Goal: Task Accomplishment & Management: Use online tool/utility

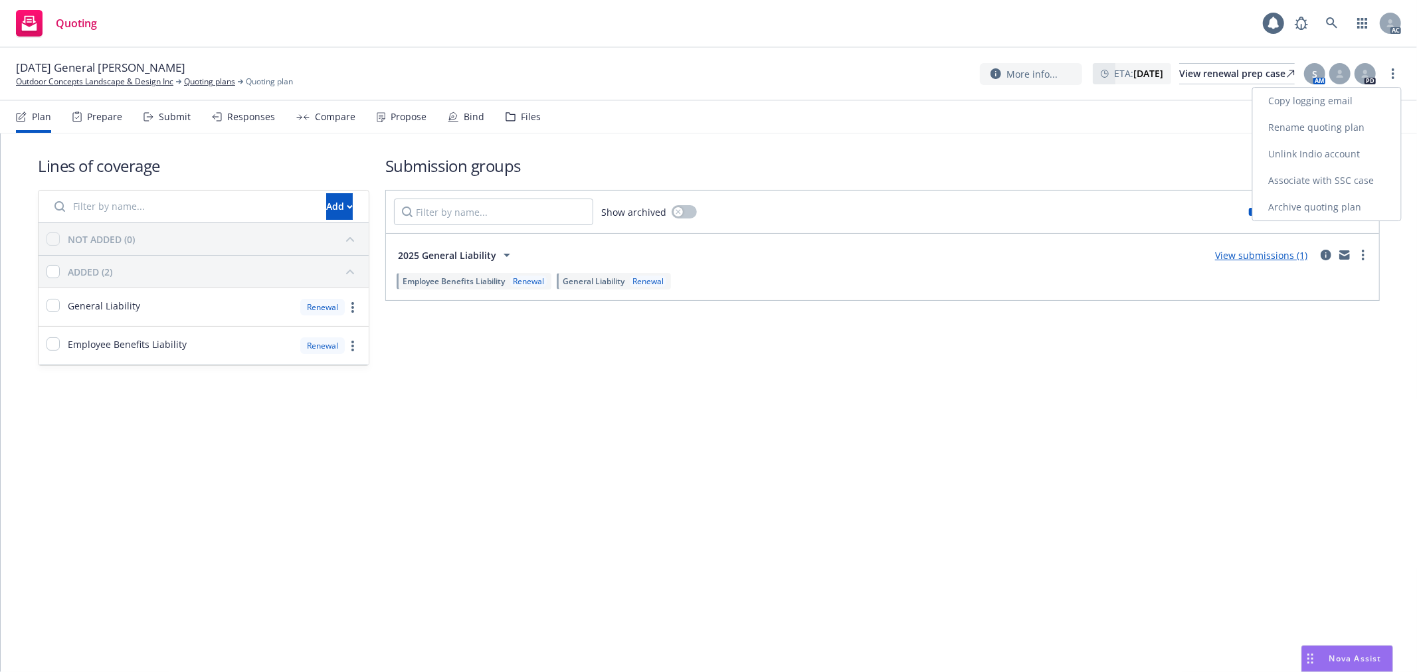
click at [1324, 104] on link "Copy logging email" at bounding box center [1327, 101] width 148 height 27
